Goal: Transaction & Acquisition: Purchase product/service

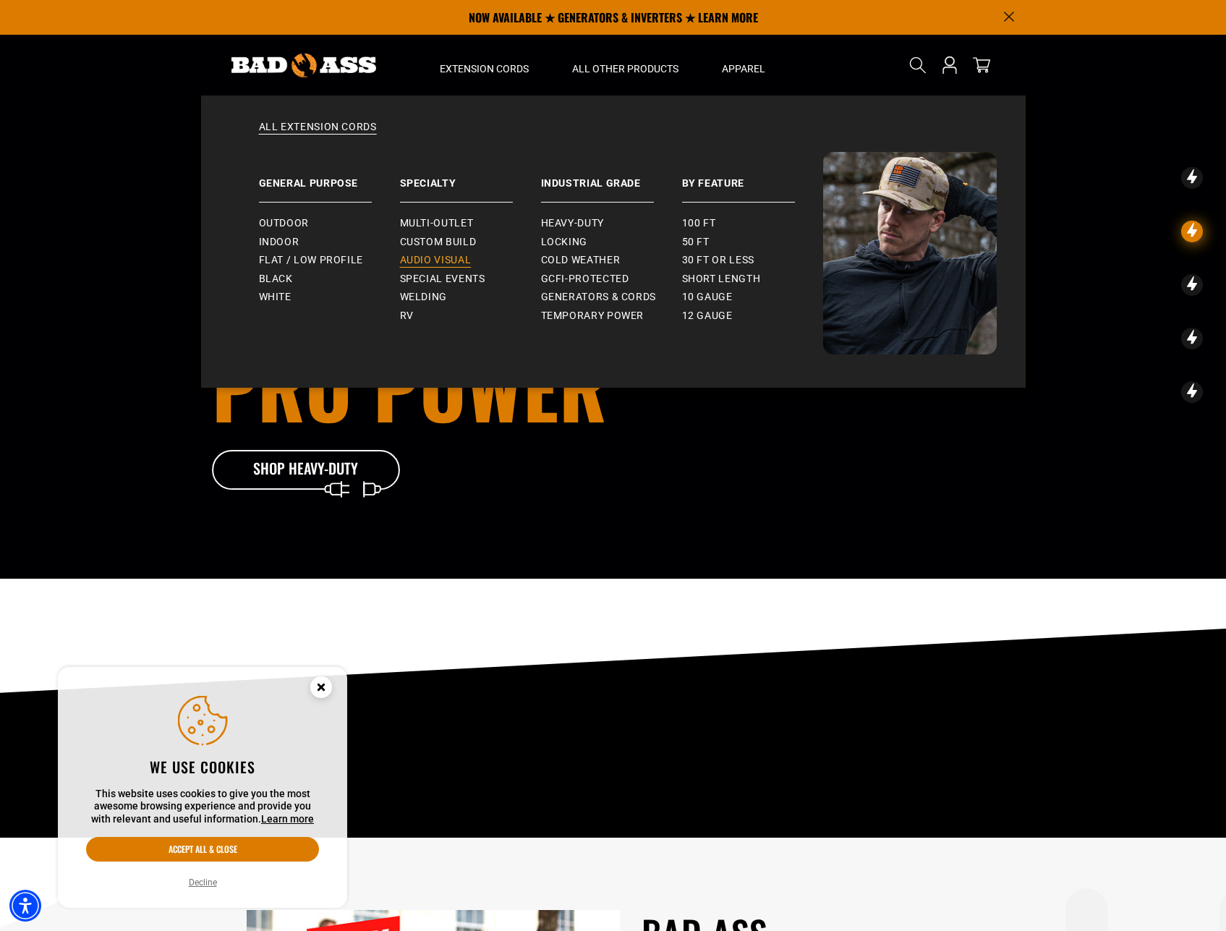
click at [455, 261] on span "Audio Visual" at bounding box center [436, 260] width 72 height 13
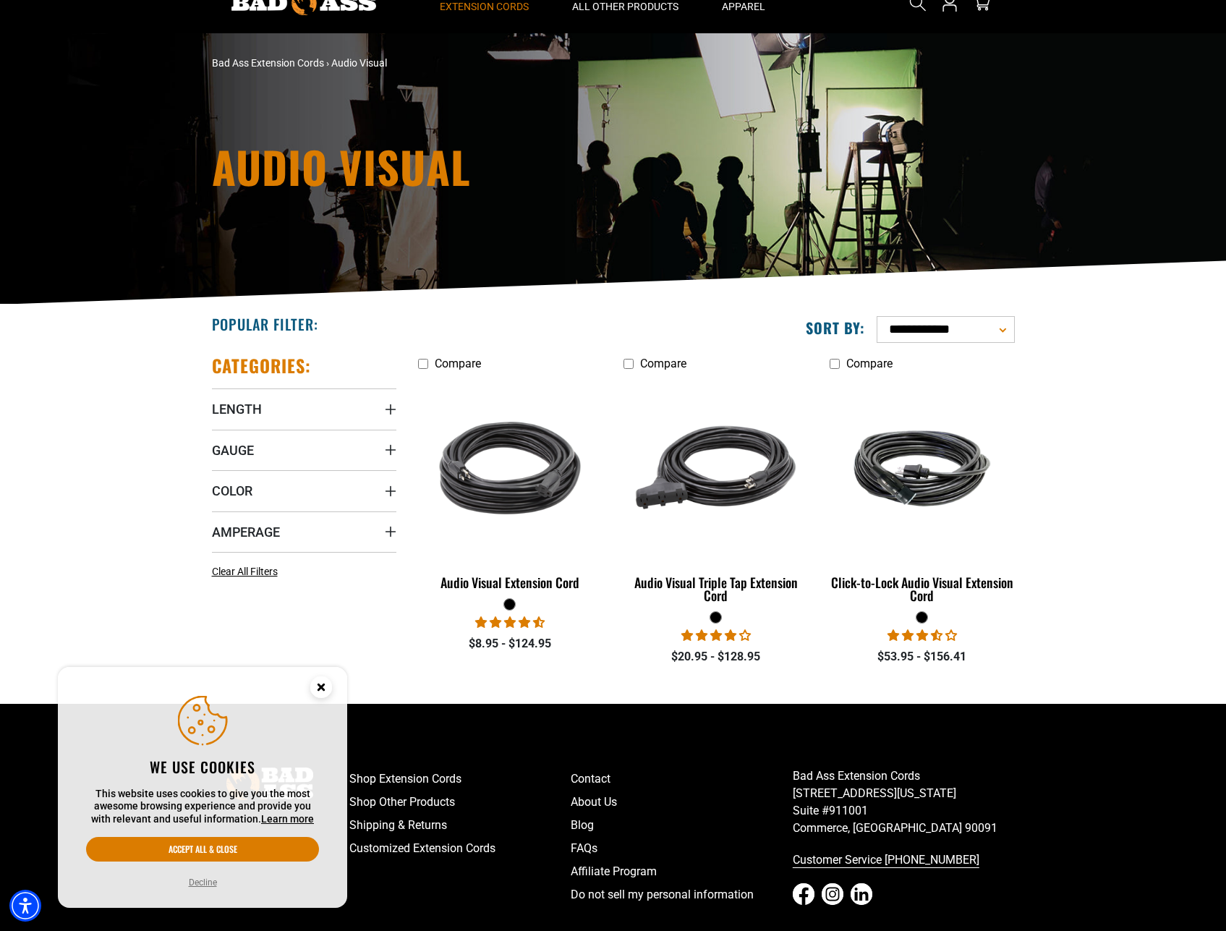
scroll to position [123, 0]
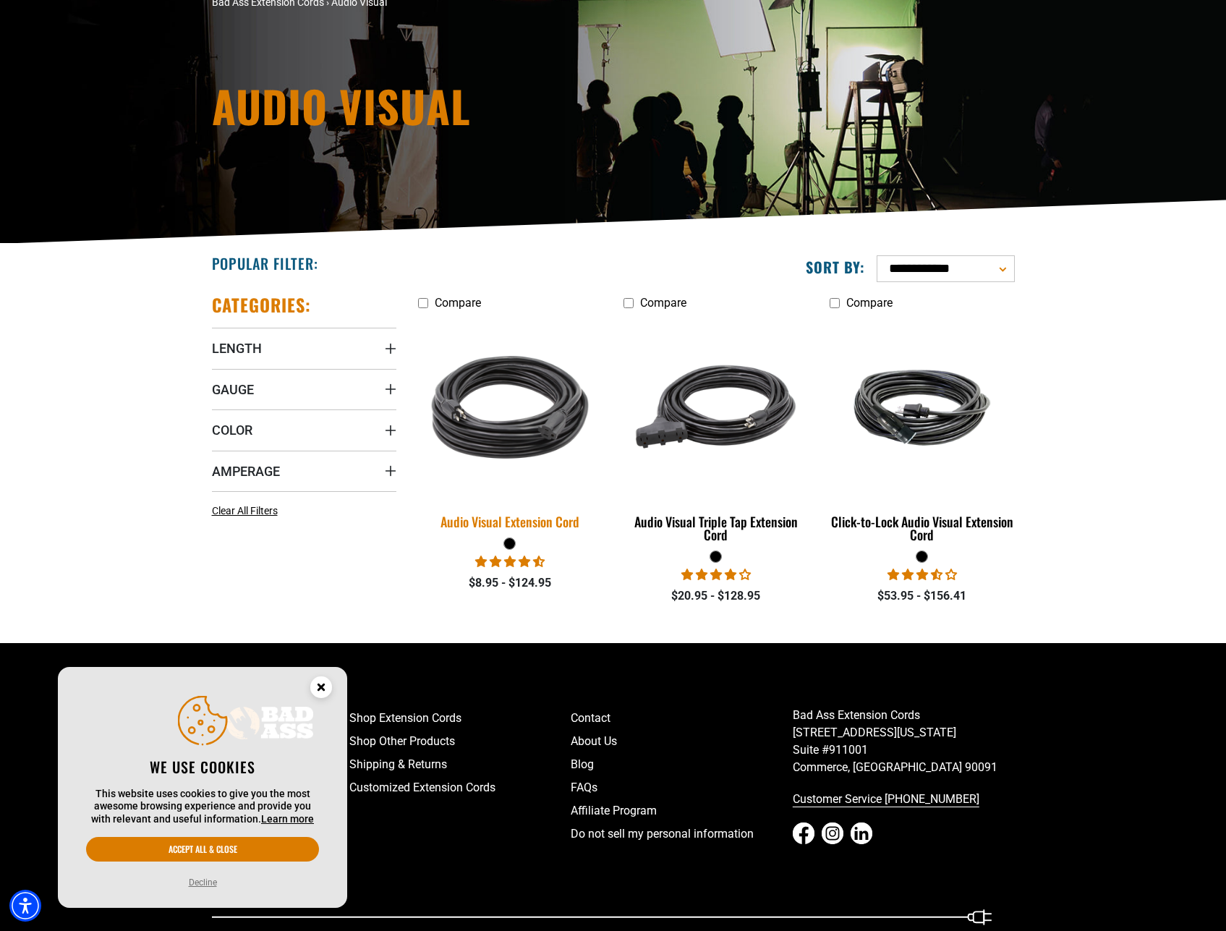
click at [503, 416] on img at bounding box center [510, 407] width 203 height 185
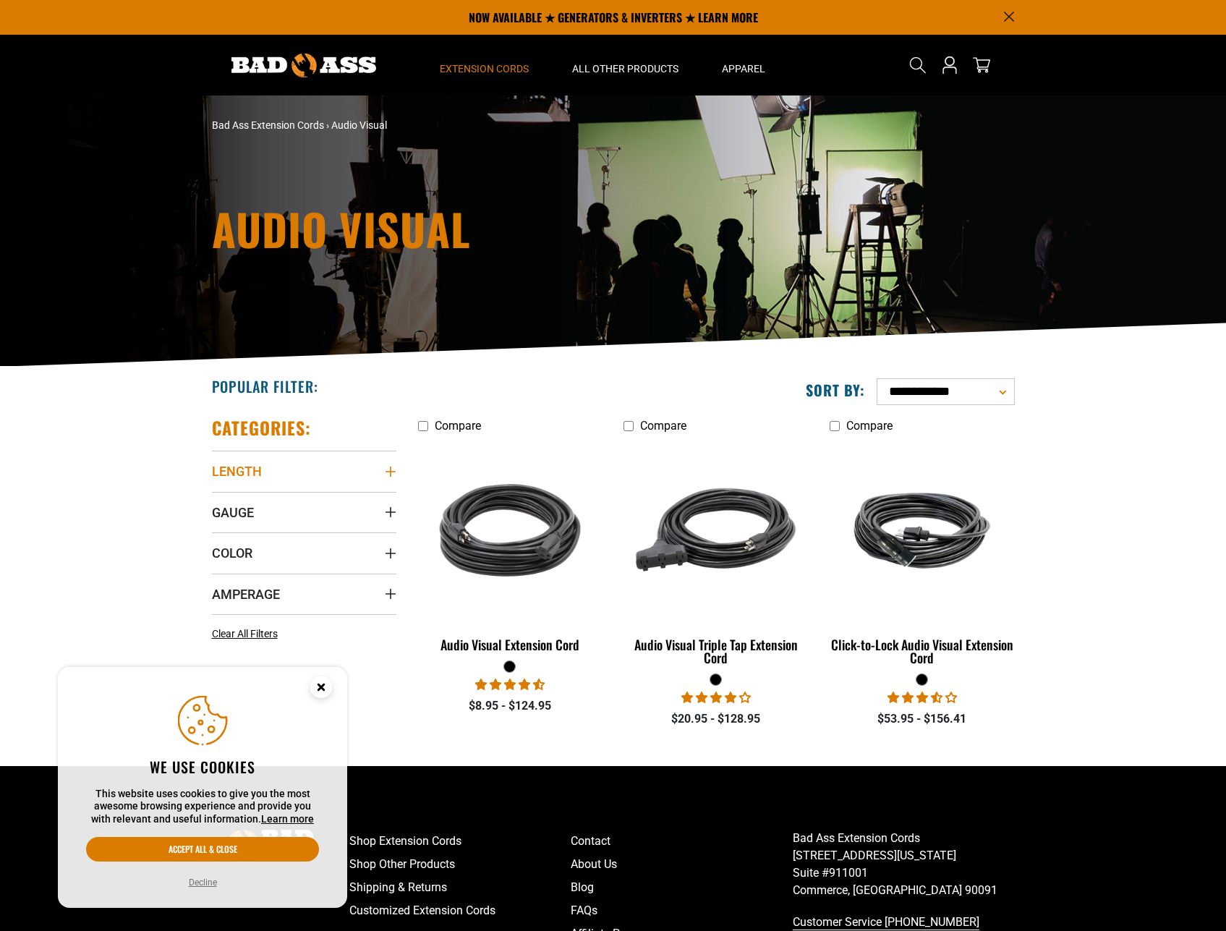
scroll to position [123, 0]
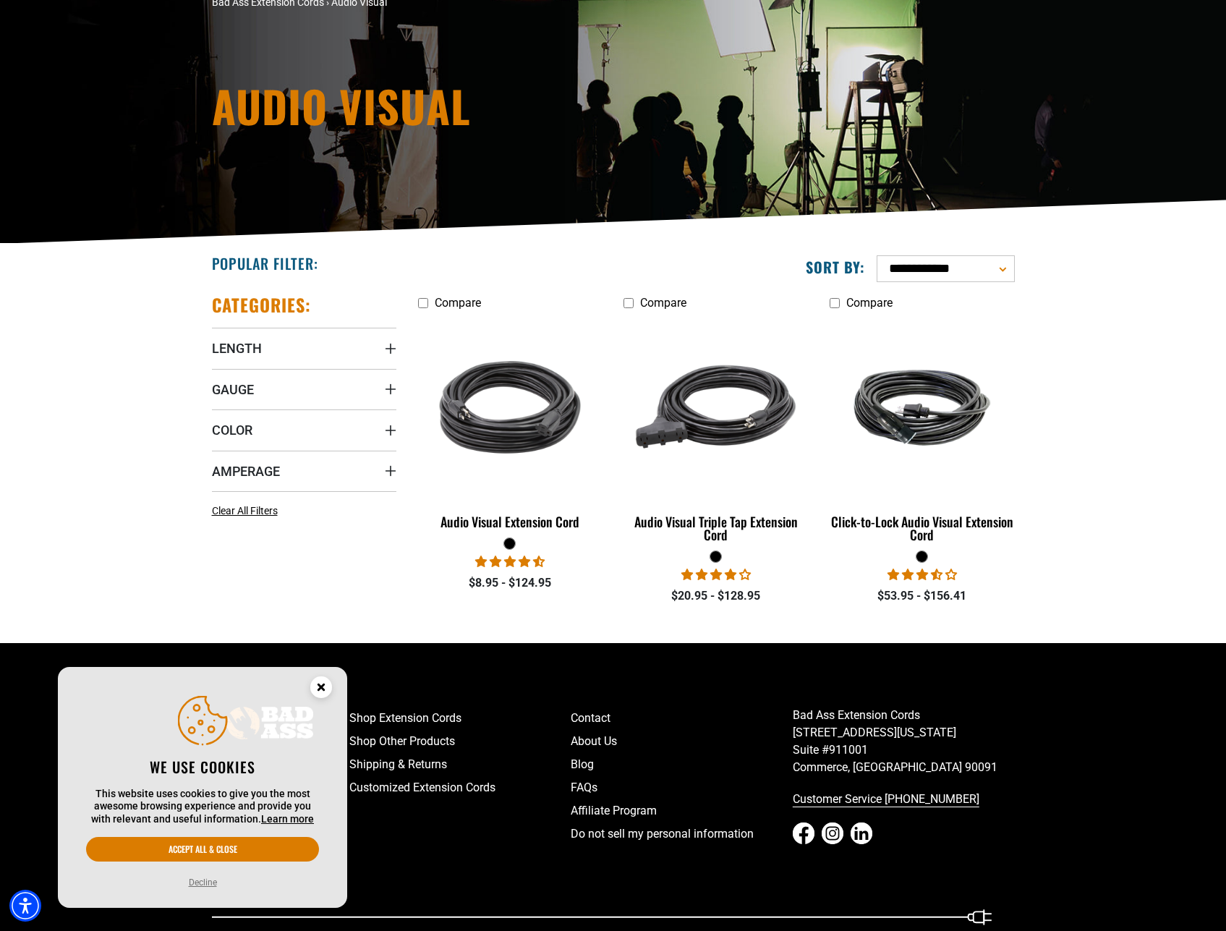
click at [397, 390] on div "Categories: Length Length 5 FT (1) 5 FT (1 product)" at bounding box center [304, 462] width 206 height 360
click at [392, 391] on icon "Gauge" at bounding box center [391, 389] width 12 height 12
click at [392, 391] on div "Gauge" at bounding box center [391, 389] width 12 height 12
